Goal: Find specific page/section: Find specific page/section

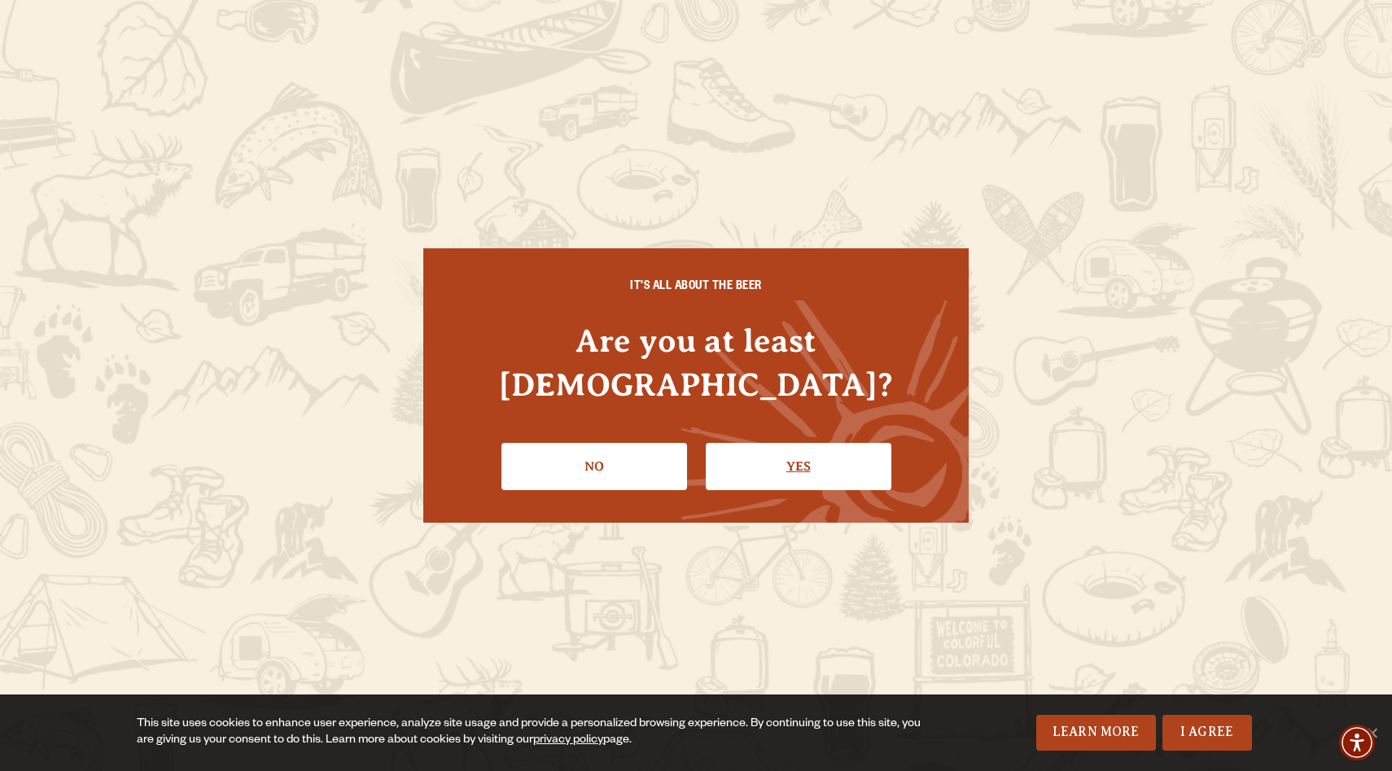
click at [803, 443] on link "Yes" at bounding box center [799, 466] width 186 height 47
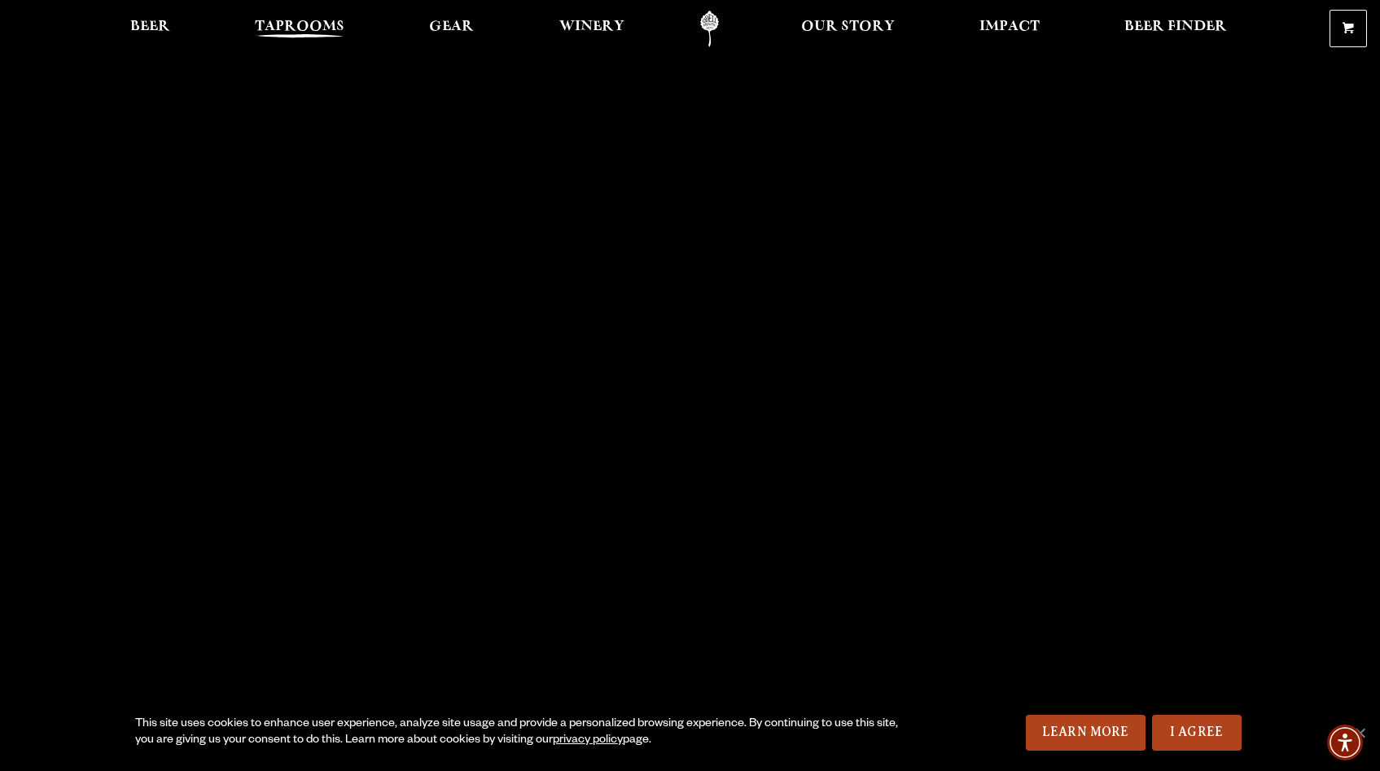
click at [314, 33] on span "Taprooms" at bounding box center [300, 26] width 90 height 13
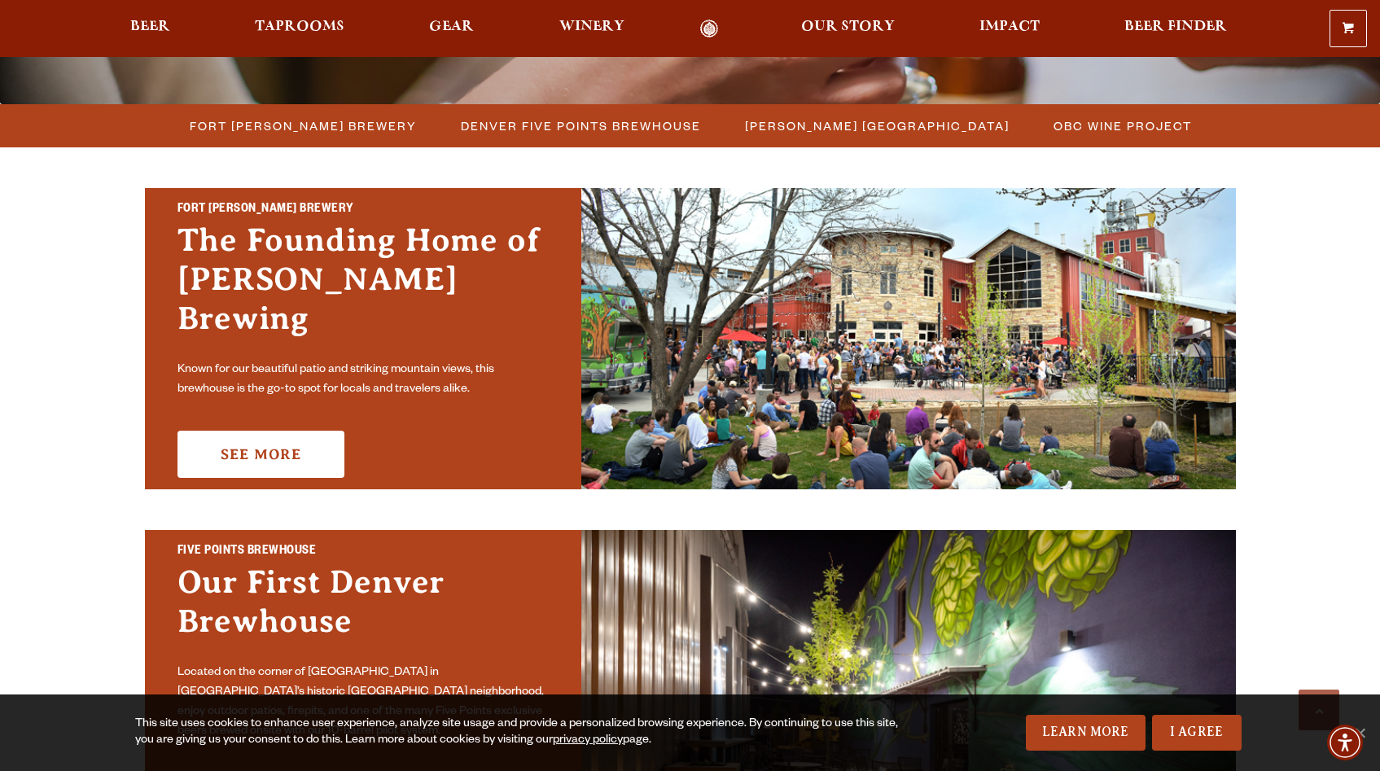
scroll to position [423, 0]
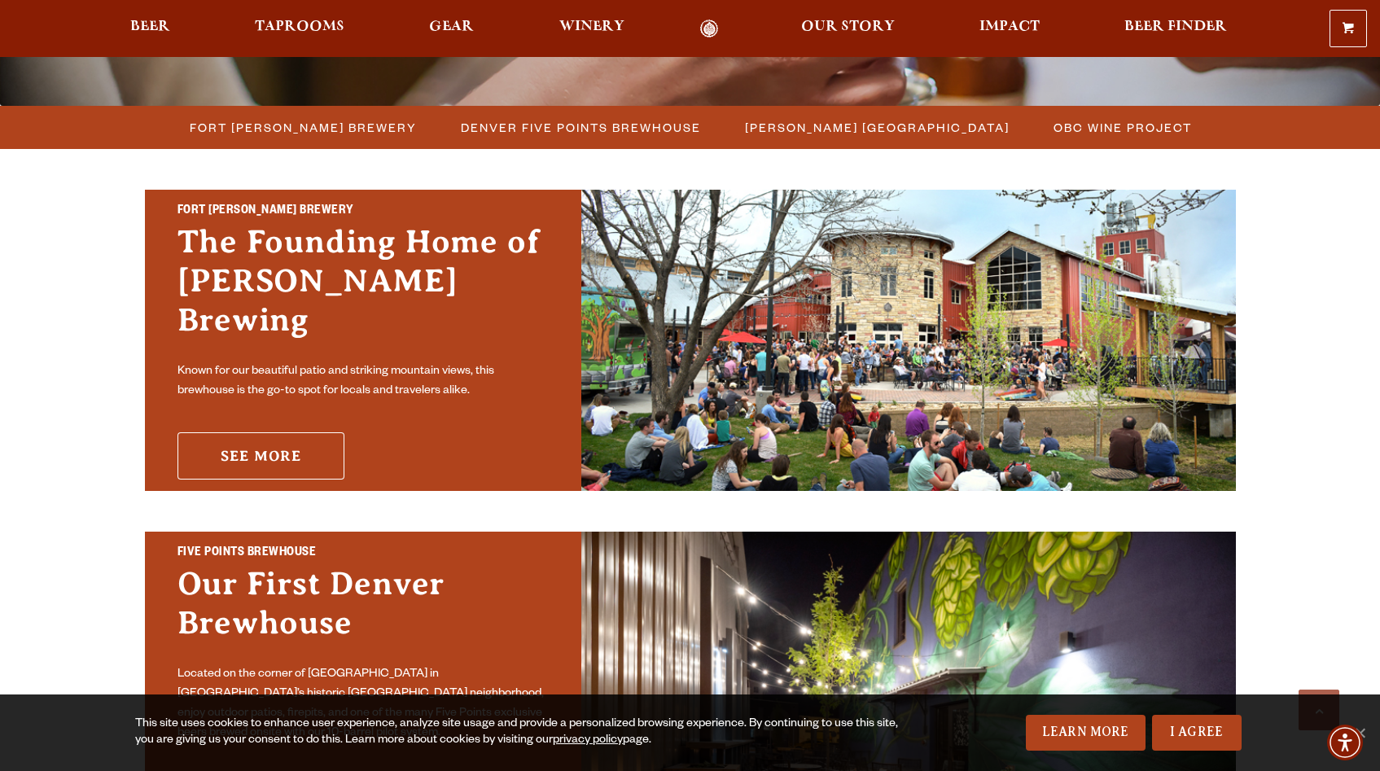
click at [304, 432] on link "See More" at bounding box center [261, 455] width 167 height 47
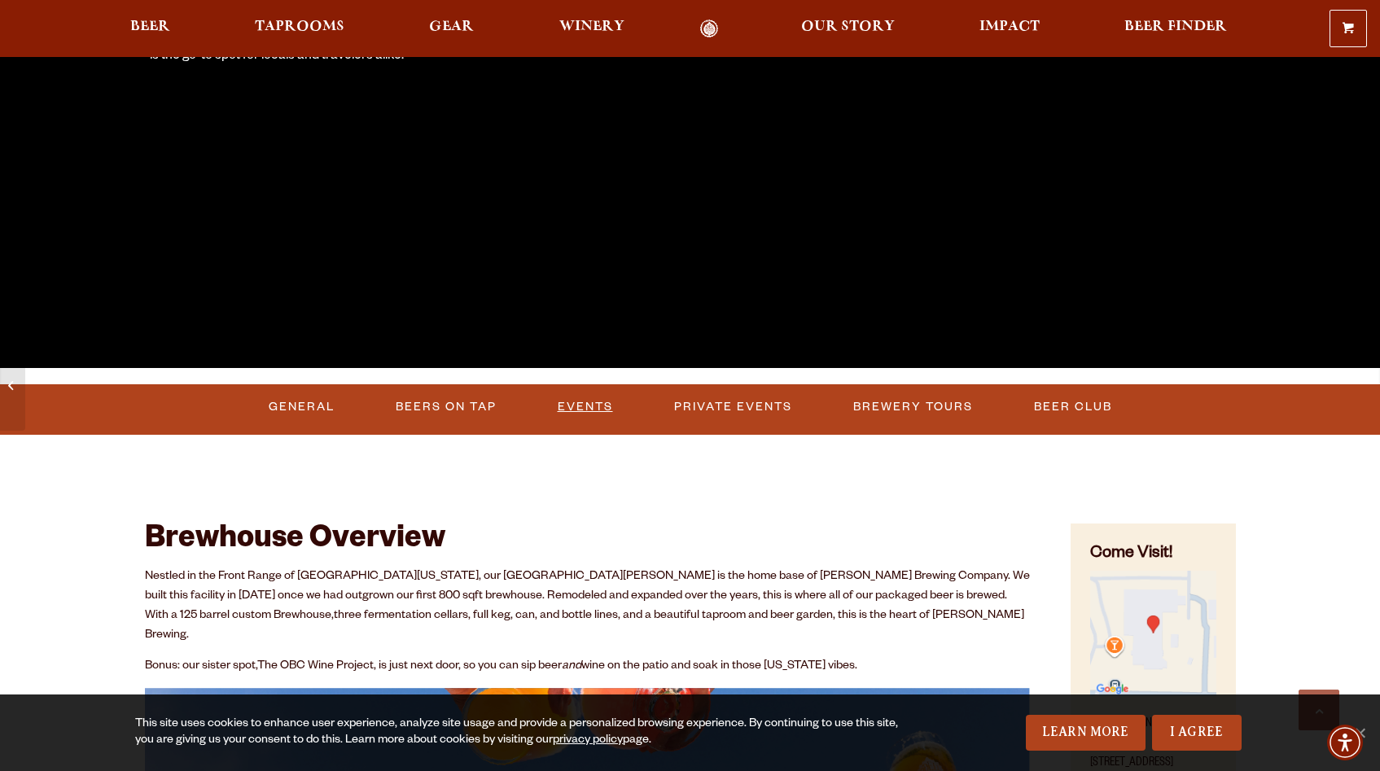
click at [581, 389] on link "Events" at bounding box center [585, 406] width 68 height 37
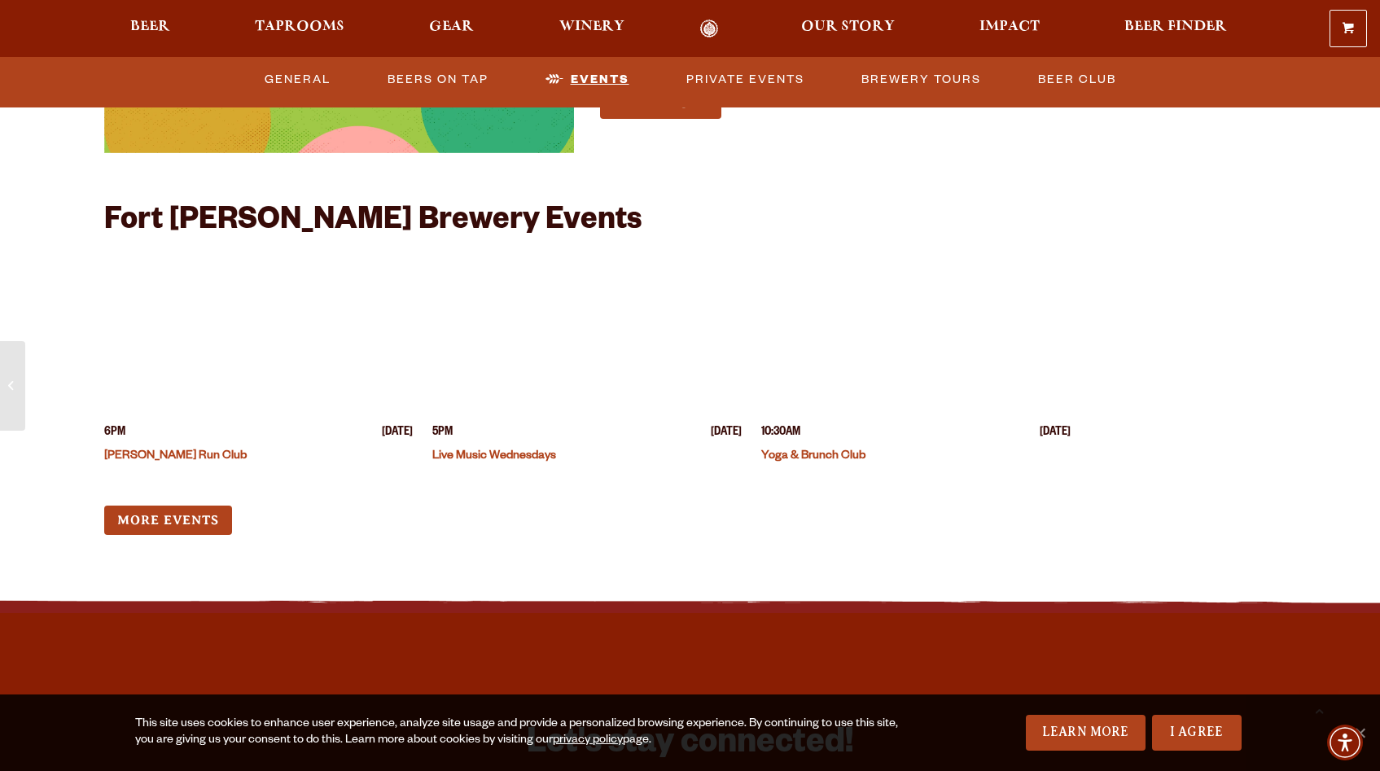
scroll to position [6318, 0]
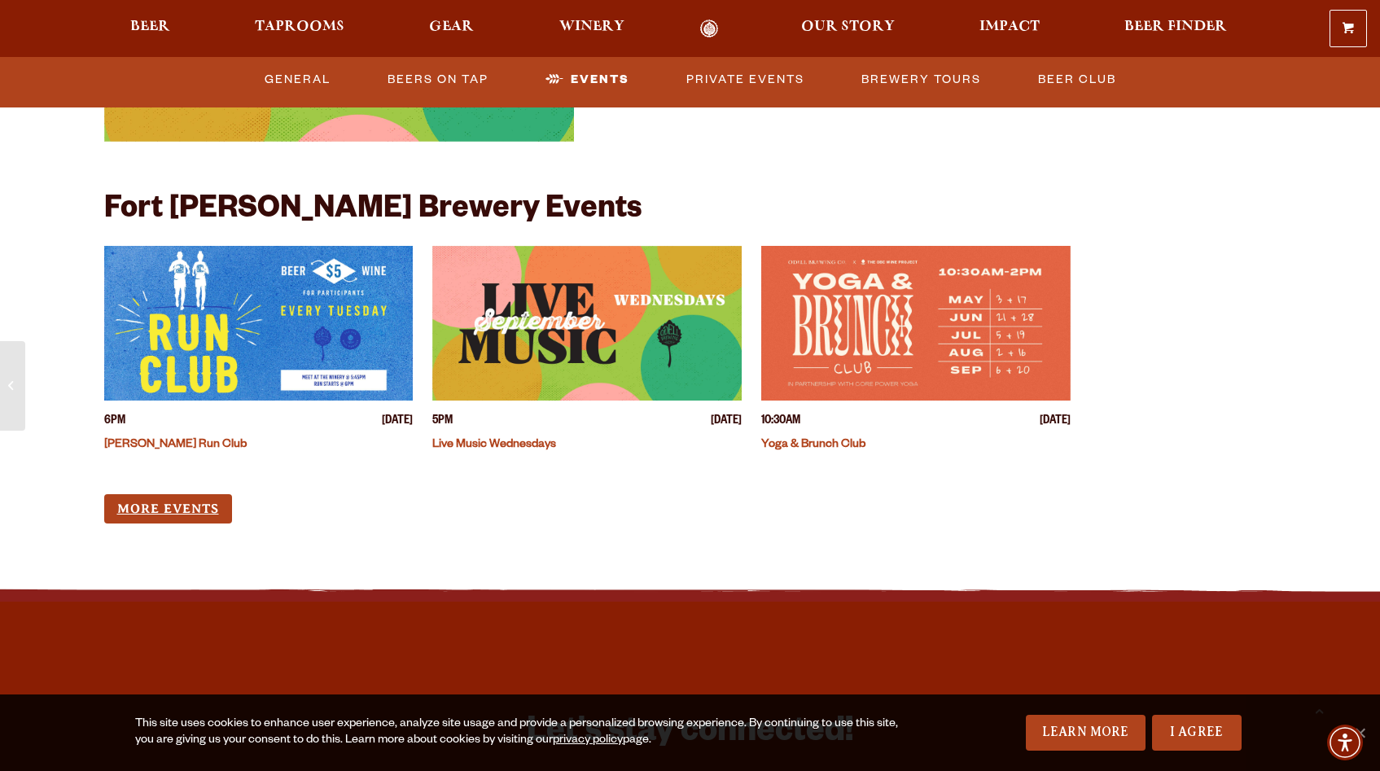
click at [194, 494] on link "More Events" at bounding box center [168, 509] width 128 height 30
